Goal: Information Seeking & Learning: Learn about a topic

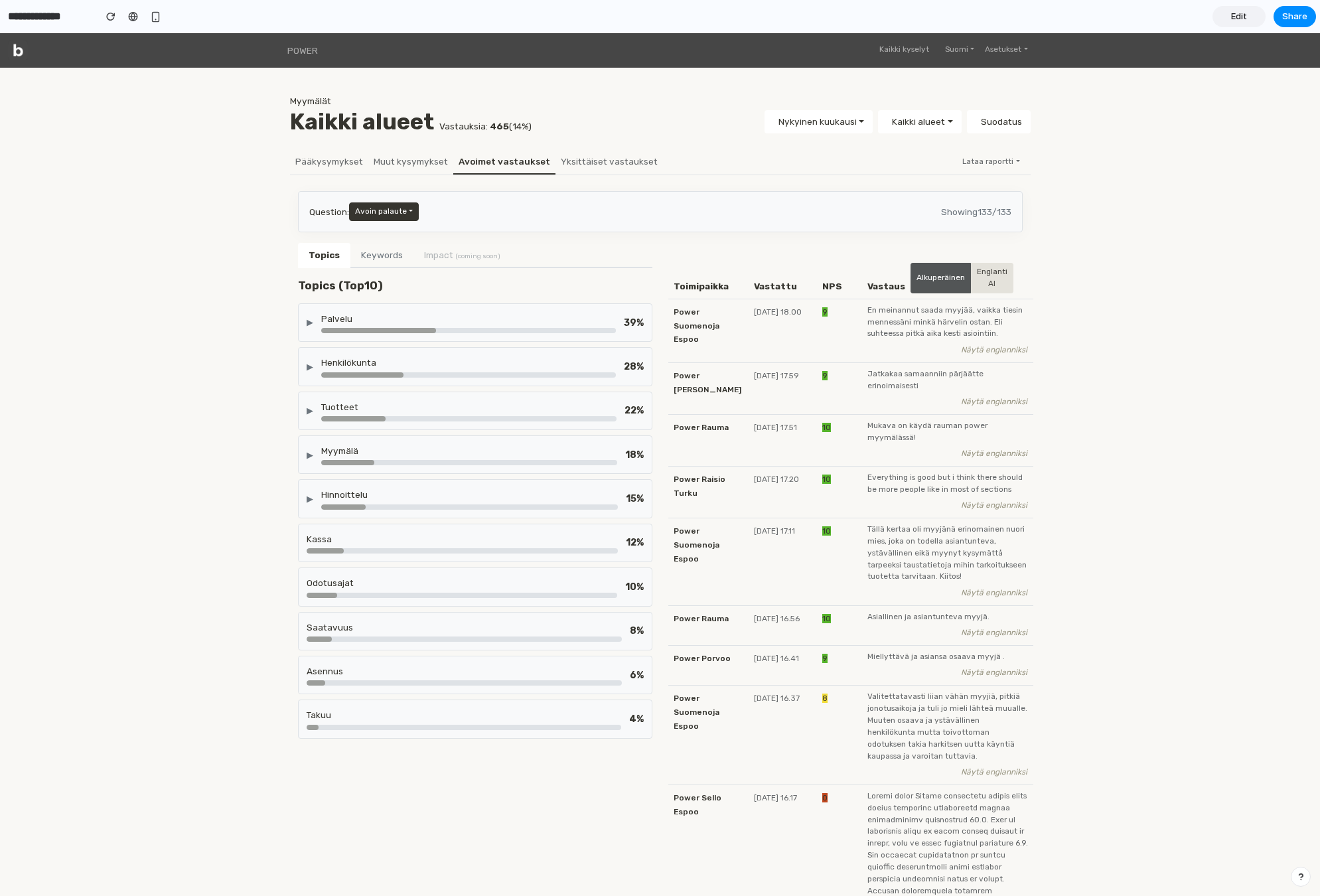
click at [377, 263] on button "Keywords" at bounding box center [382, 255] width 63 height 25
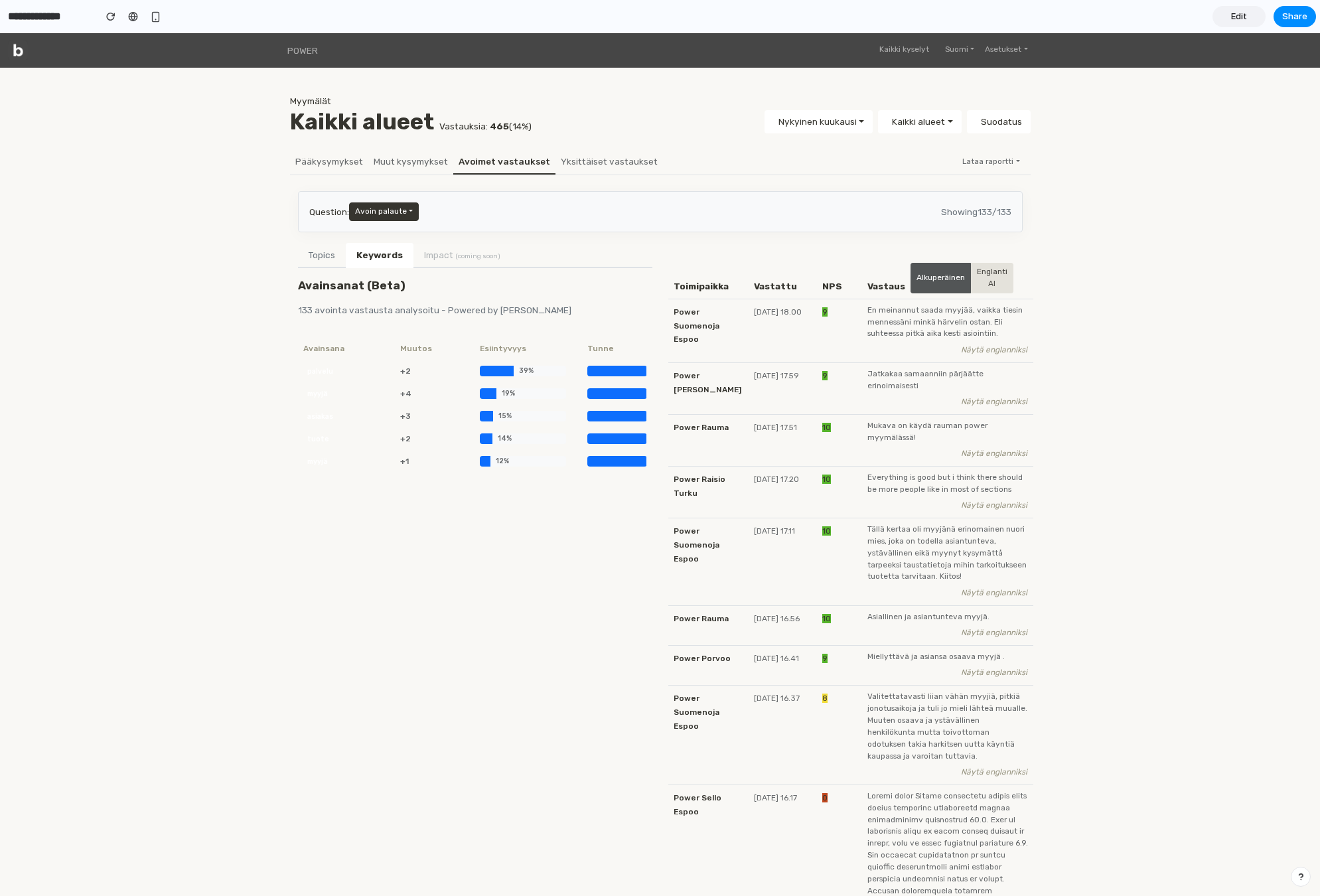
click at [329, 262] on button "Topics" at bounding box center [322, 255] width 48 height 25
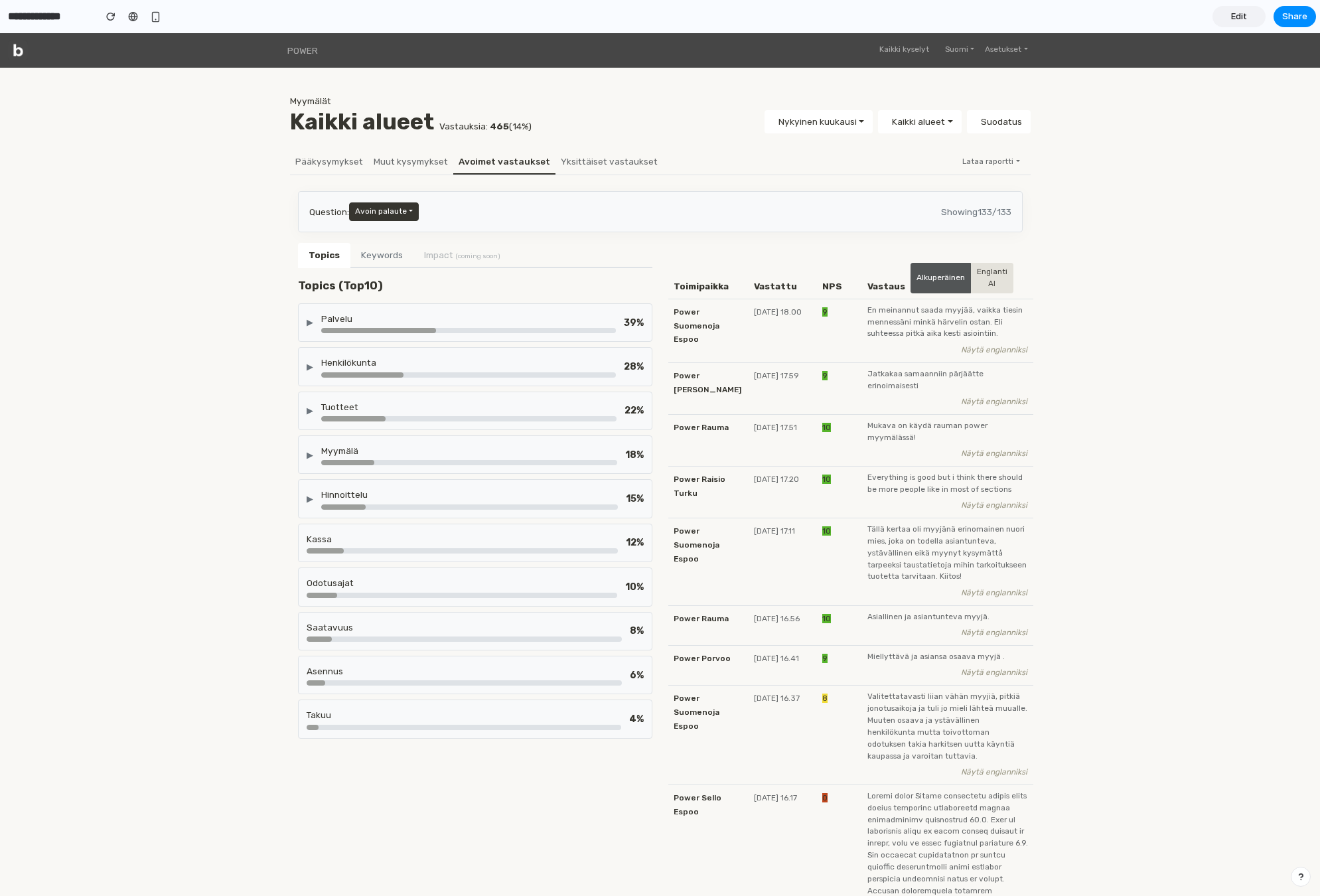
click at [330, 321] on div "Palvelu" at bounding box center [469, 318] width 295 height 13
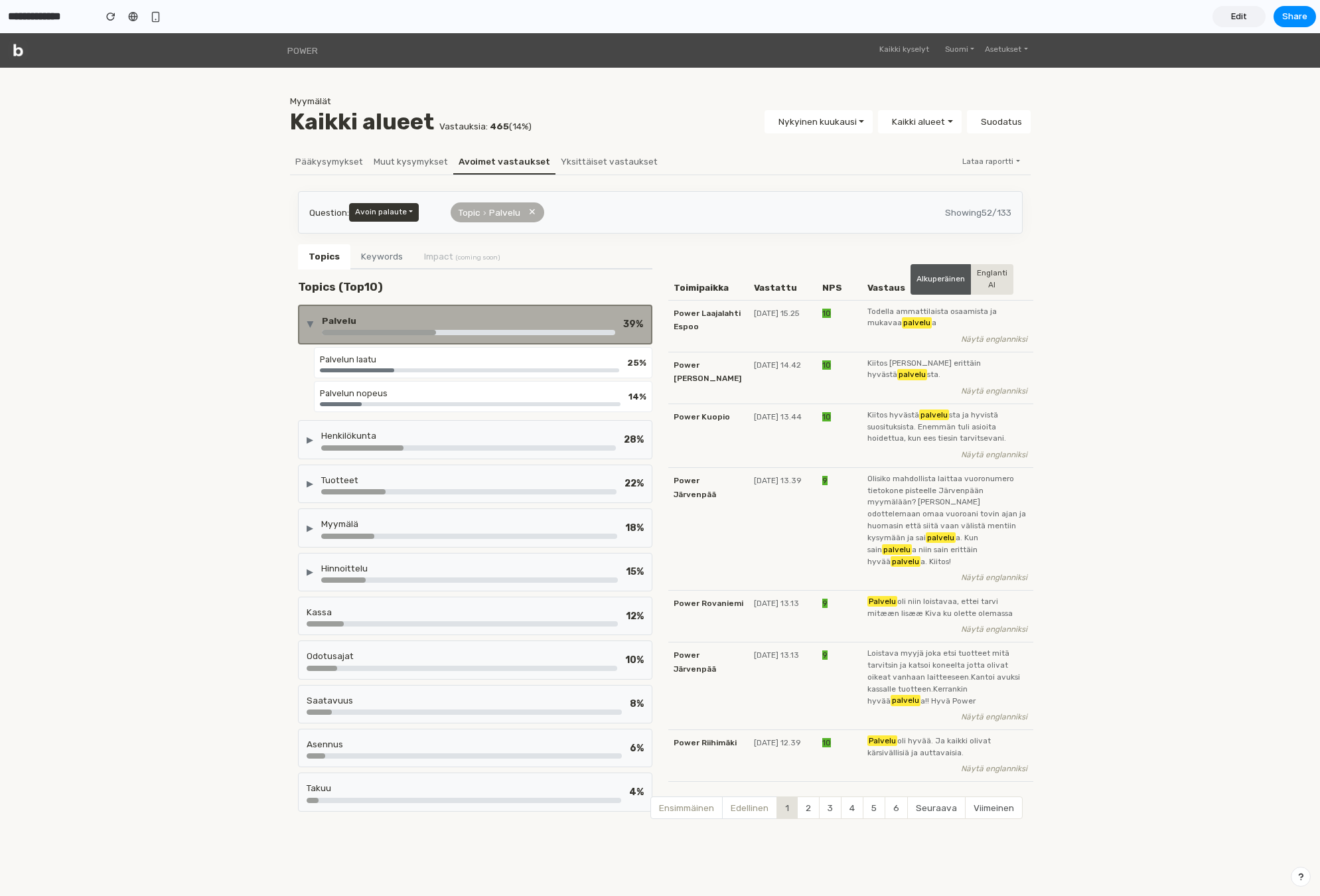
click at [330, 321] on div "Palvelu" at bounding box center [468, 320] width 293 height 13
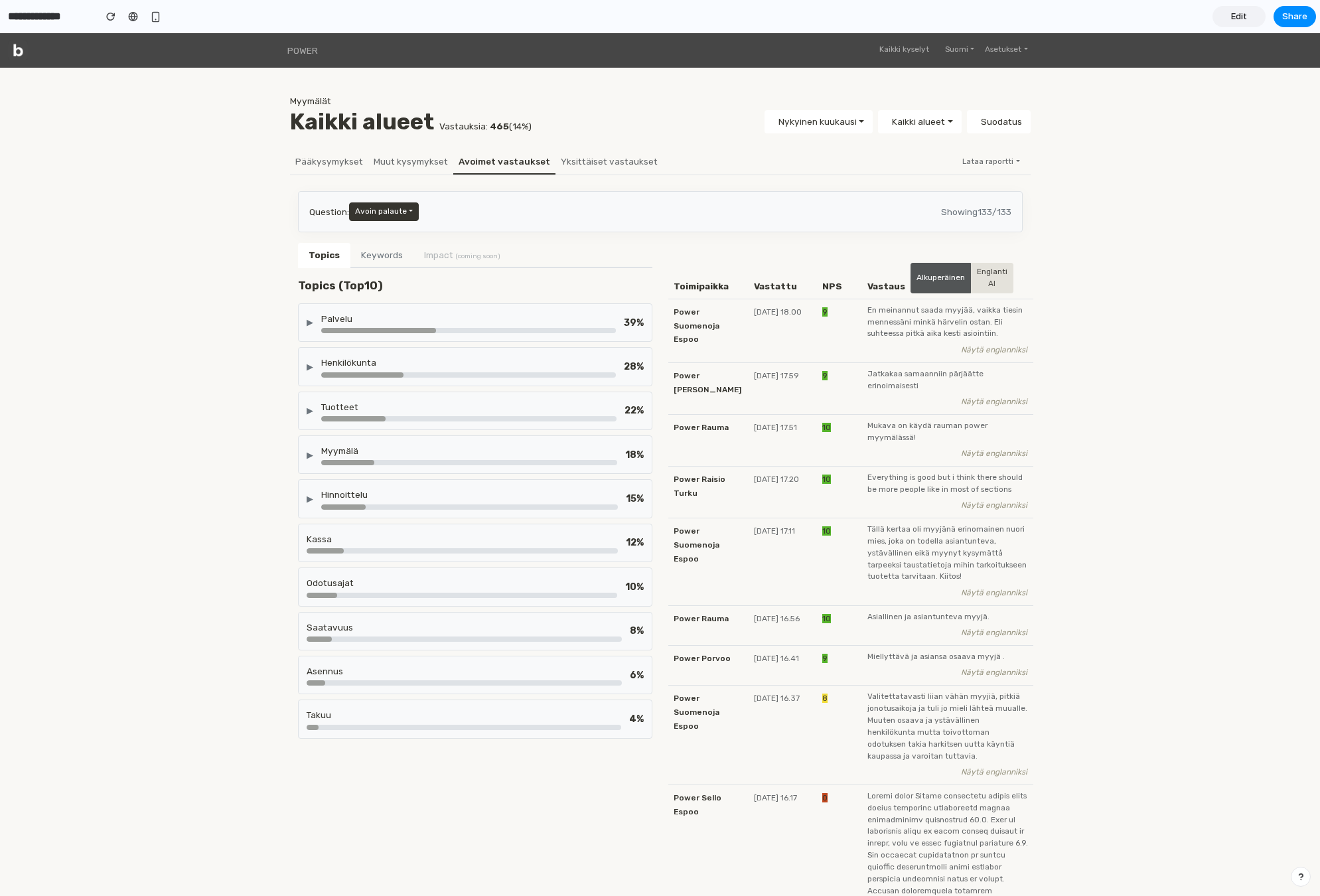
click at [404, 318] on div "Palvelu" at bounding box center [469, 318] width 295 height 13
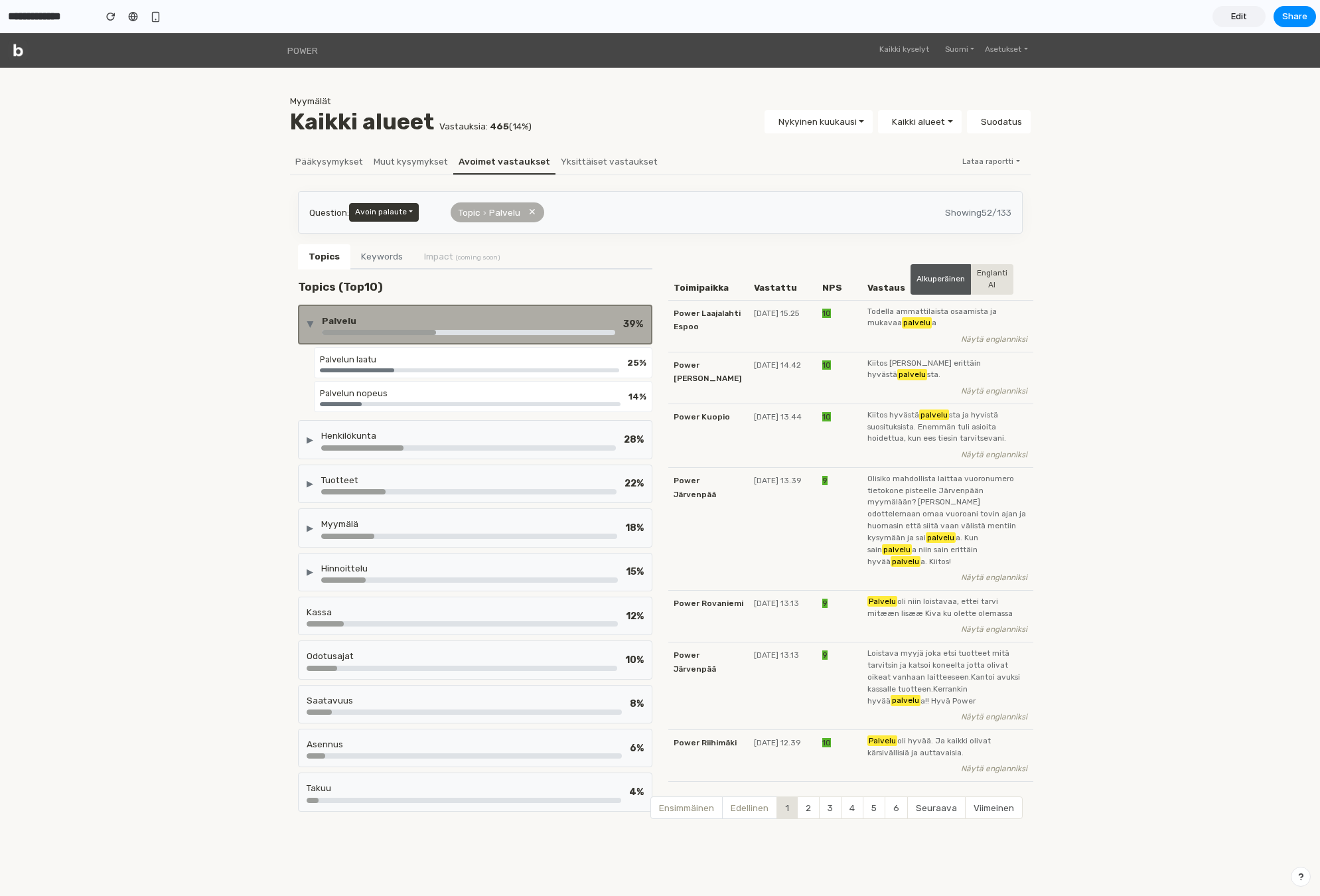
click at [475, 336] on div "▶ Palvelu 39 %" at bounding box center [475, 325] width 355 height 40
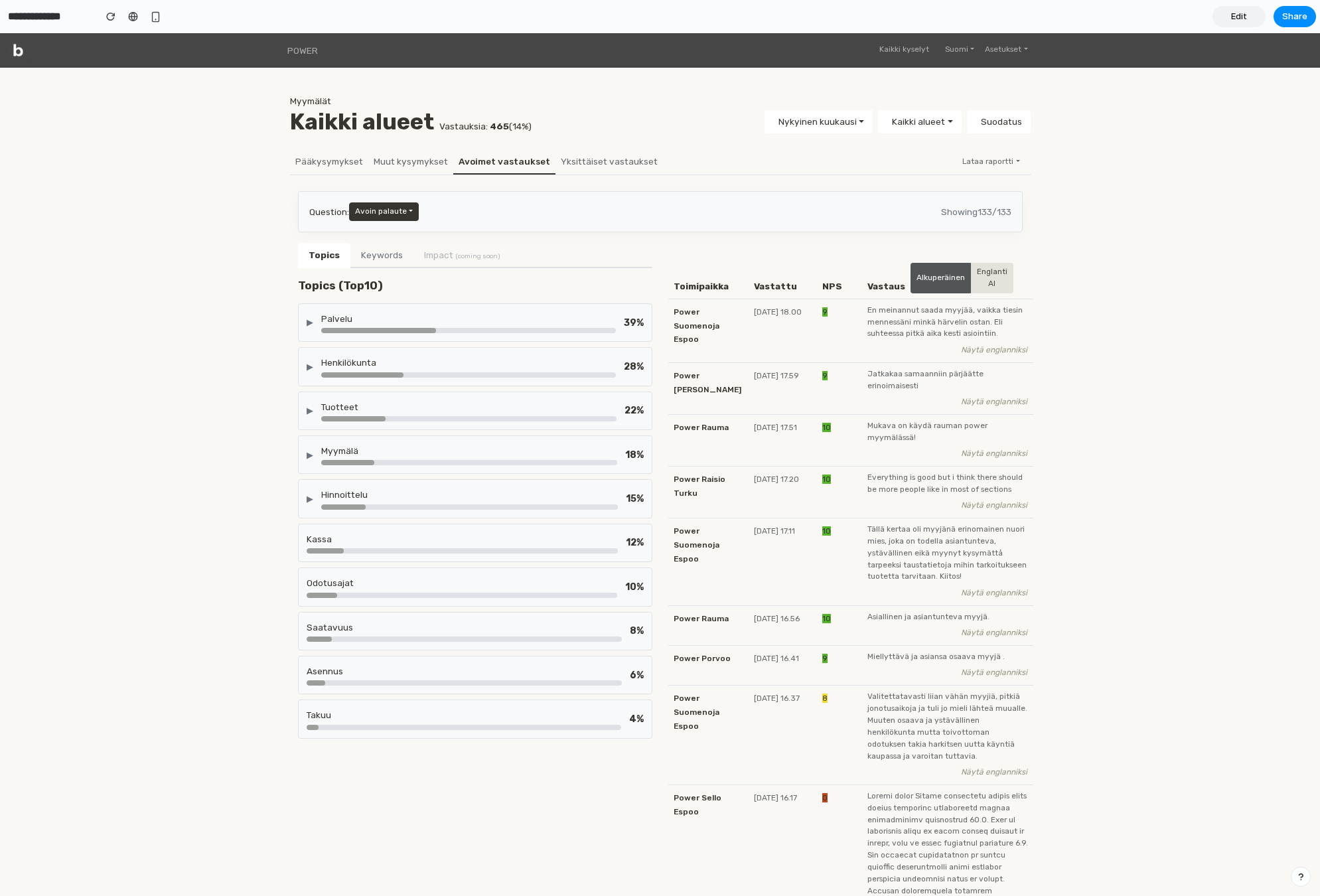
click at [429, 422] on div "▶ Tuotteet 22 %" at bounding box center [475, 411] width 355 height 39
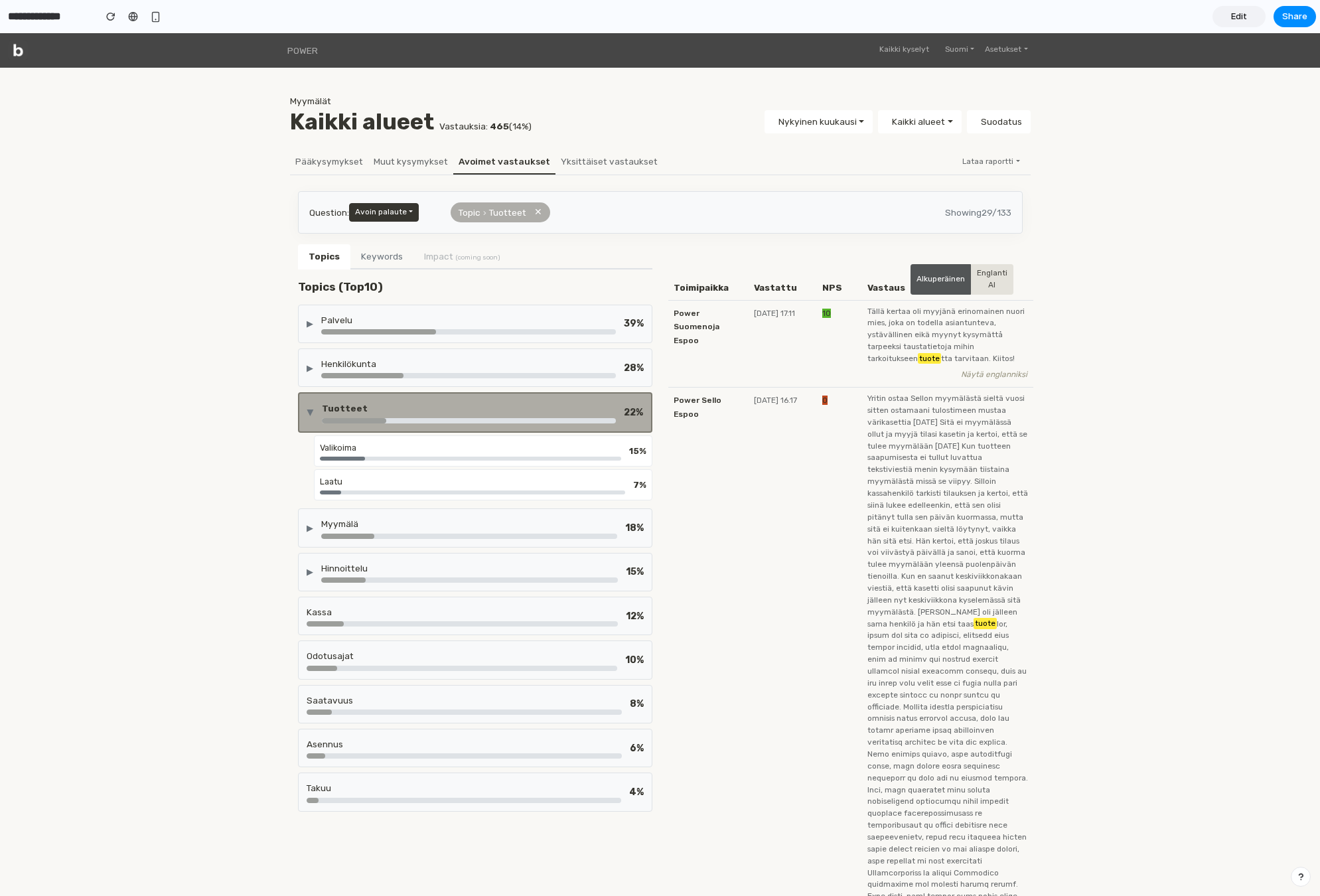
click at [429, 422] on div at bounding box center [468, 421] width 294 height 6
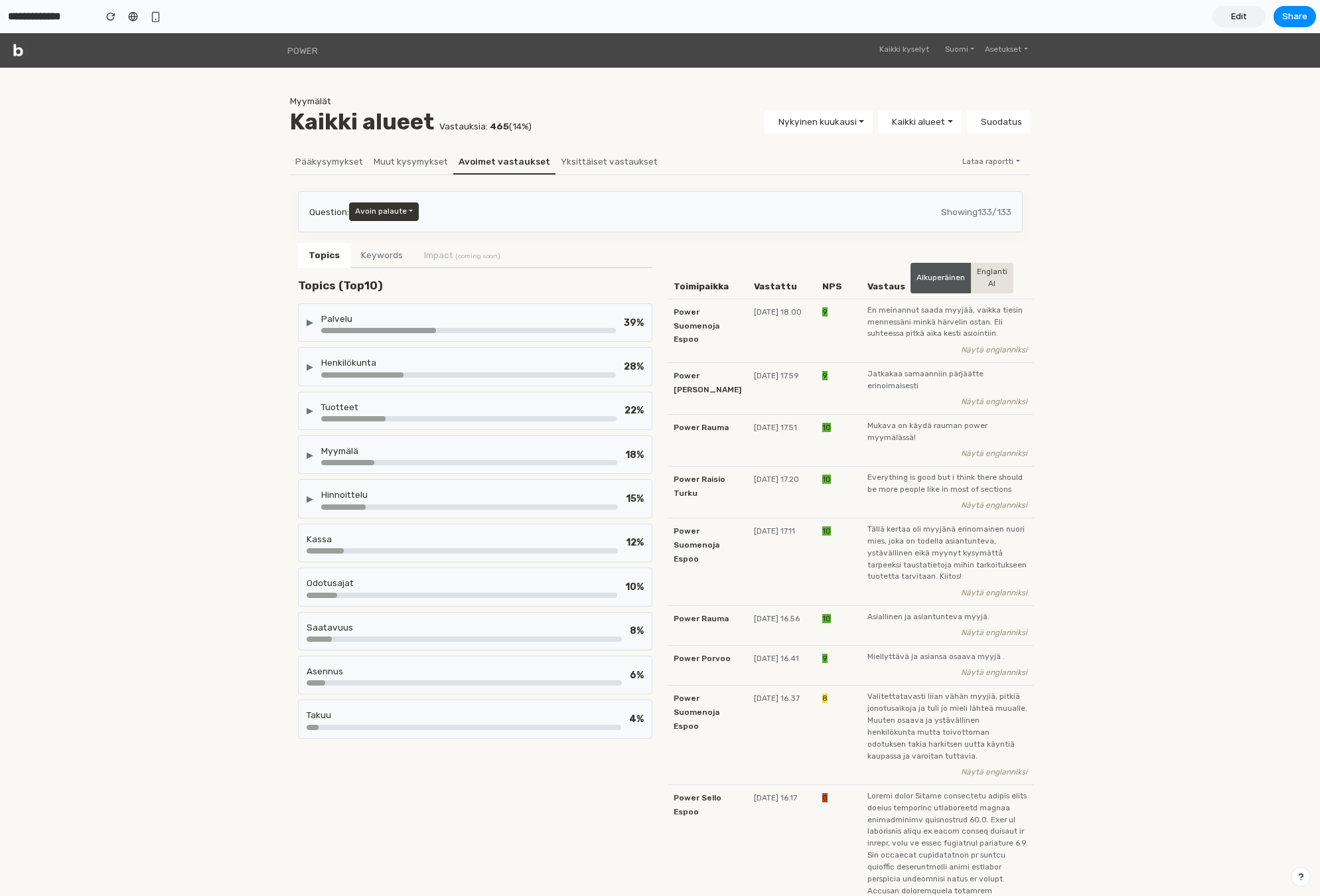
click at [420, 456] on div "Myymälä" at bounding box center [470, 450] width 296 height 13
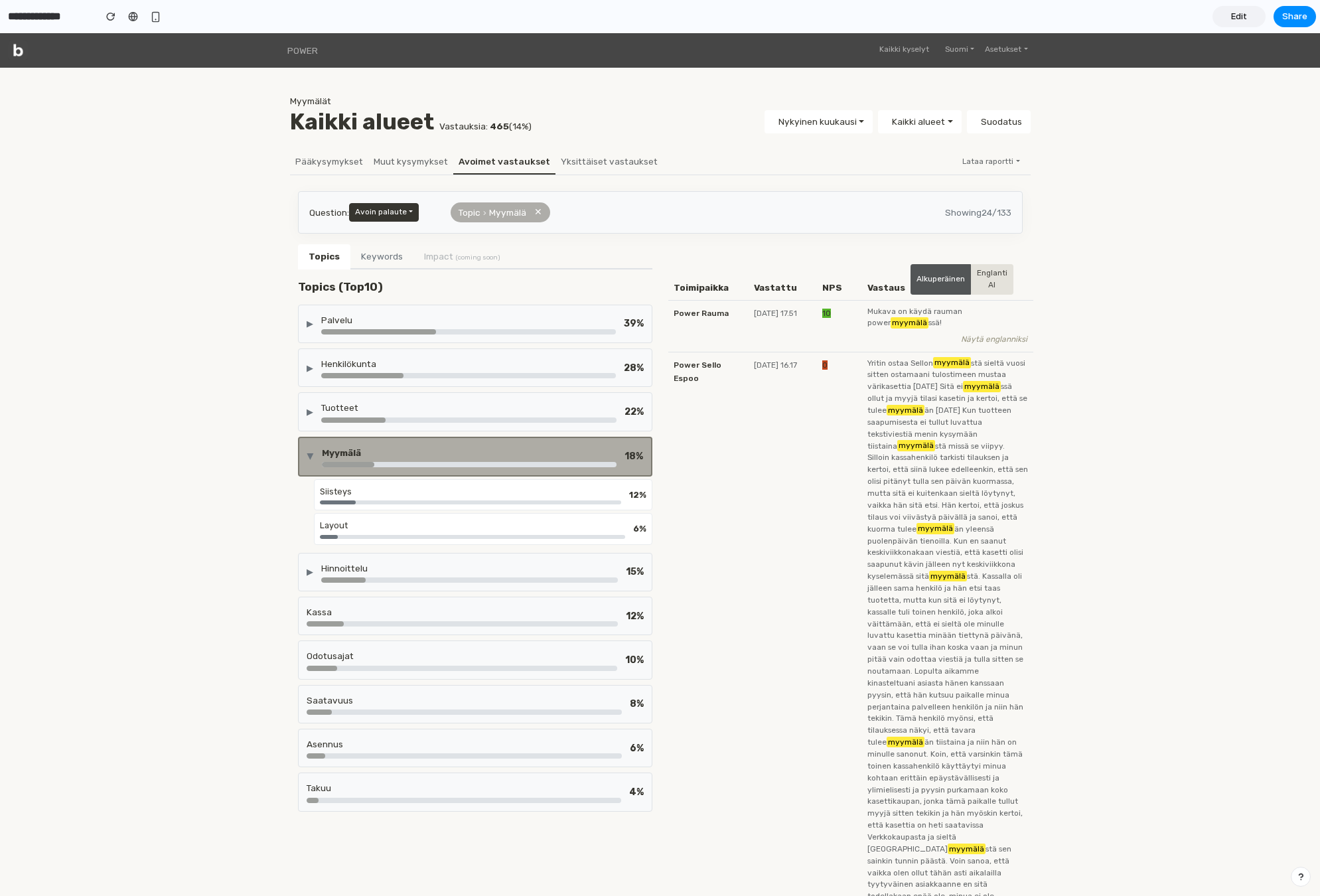
click at [420, 456] on div "Myymälä" at bounding box center [469, 452] width 295 height 13
